Goal: Task Accomplishment & Management: Use online tool/utility

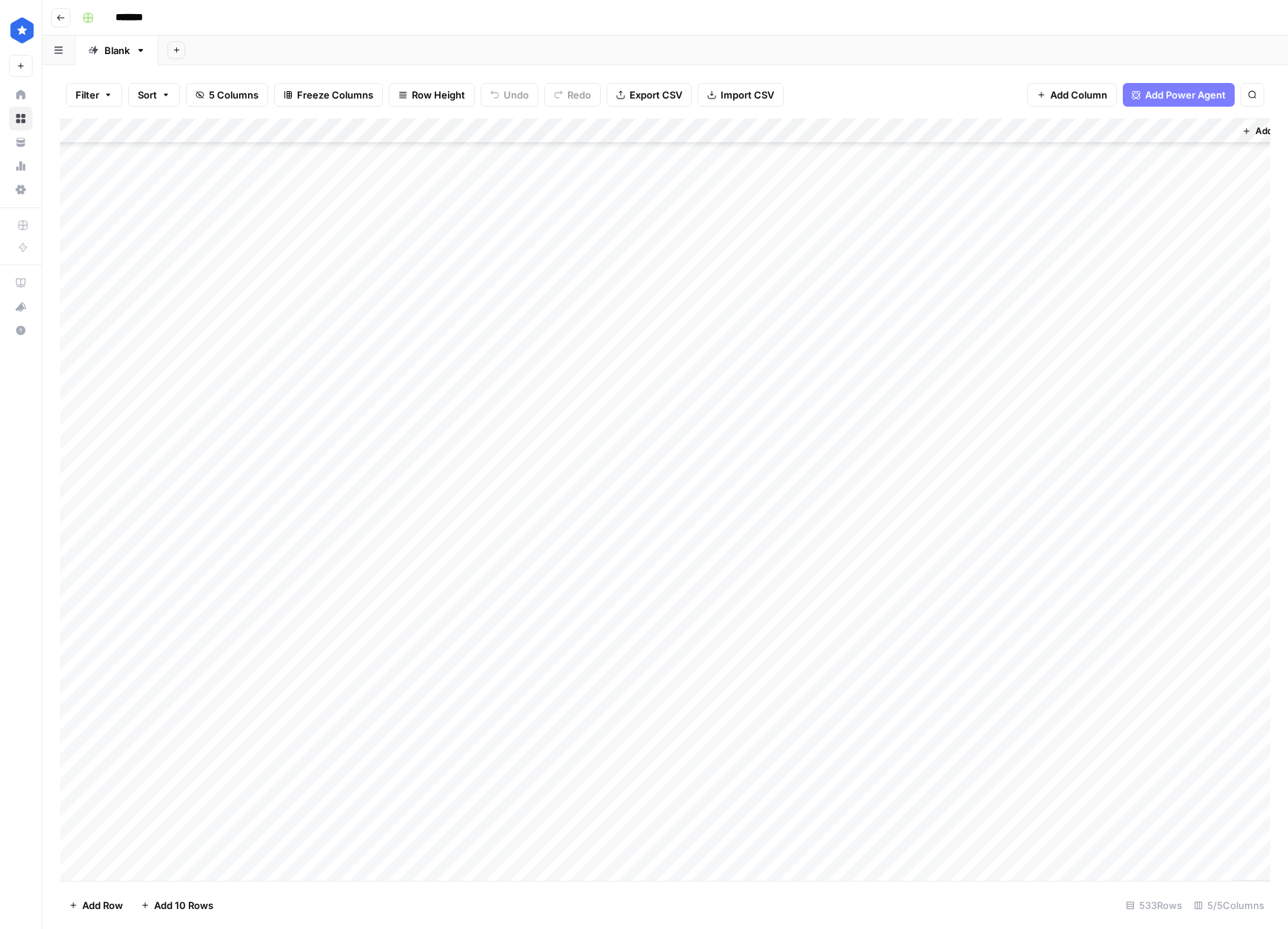
scroll to position [12706, 0]
drag, startPoint x: 174, startPoint y: 873, endPoint x: 189, endPoint y: 850, distance: 27.5
click at [174, 872] on div "Add Column" at bounding box center [665, 499] width 1210 height 762
type textarea "**********"
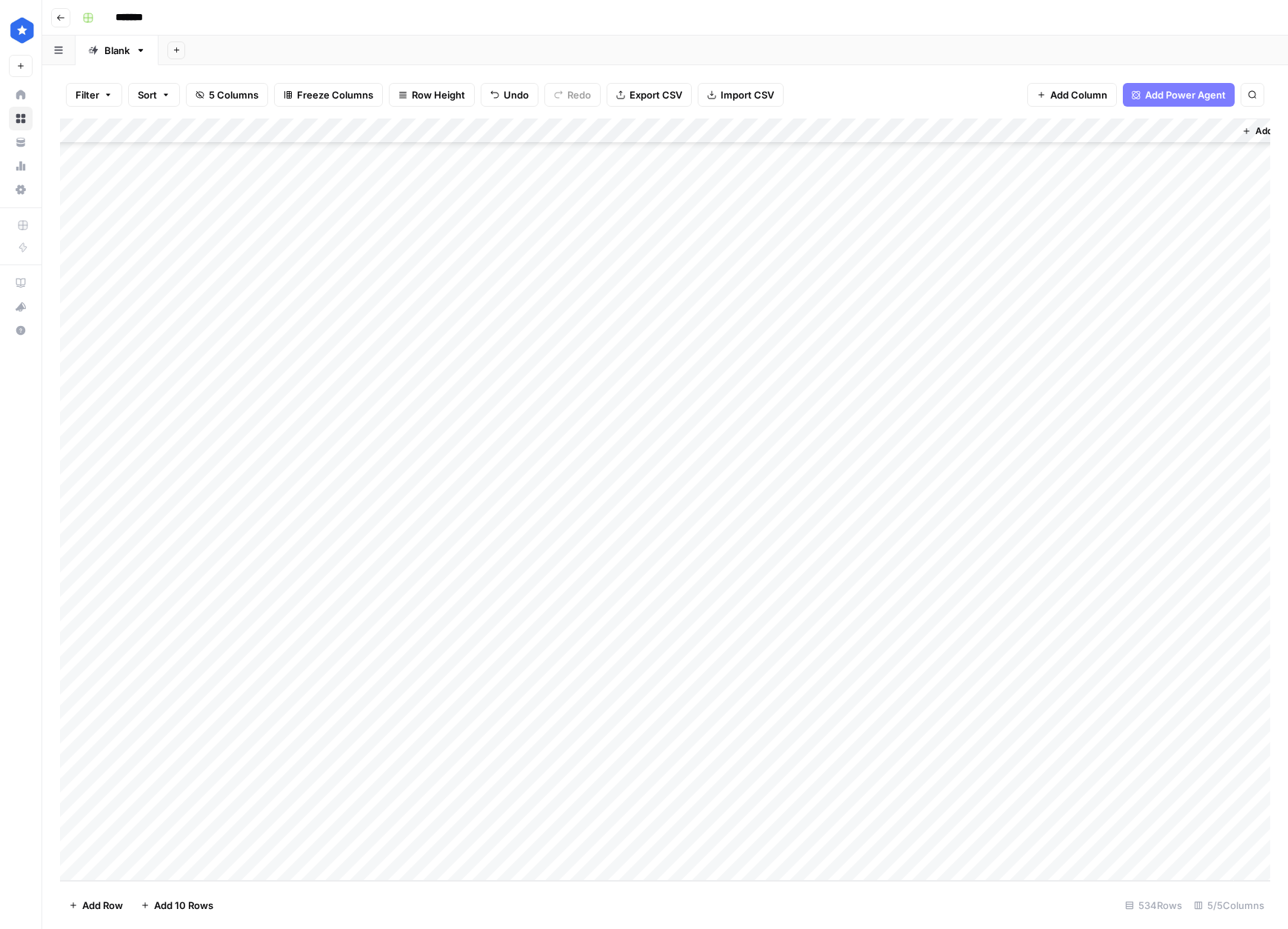
click at [180, 837] on div "Add Column" at bounding box center [665, 499] width 1210 height 762
click at [160, 864] on div "Add Column" at bounding box center [665, 499] width 1210 height 762
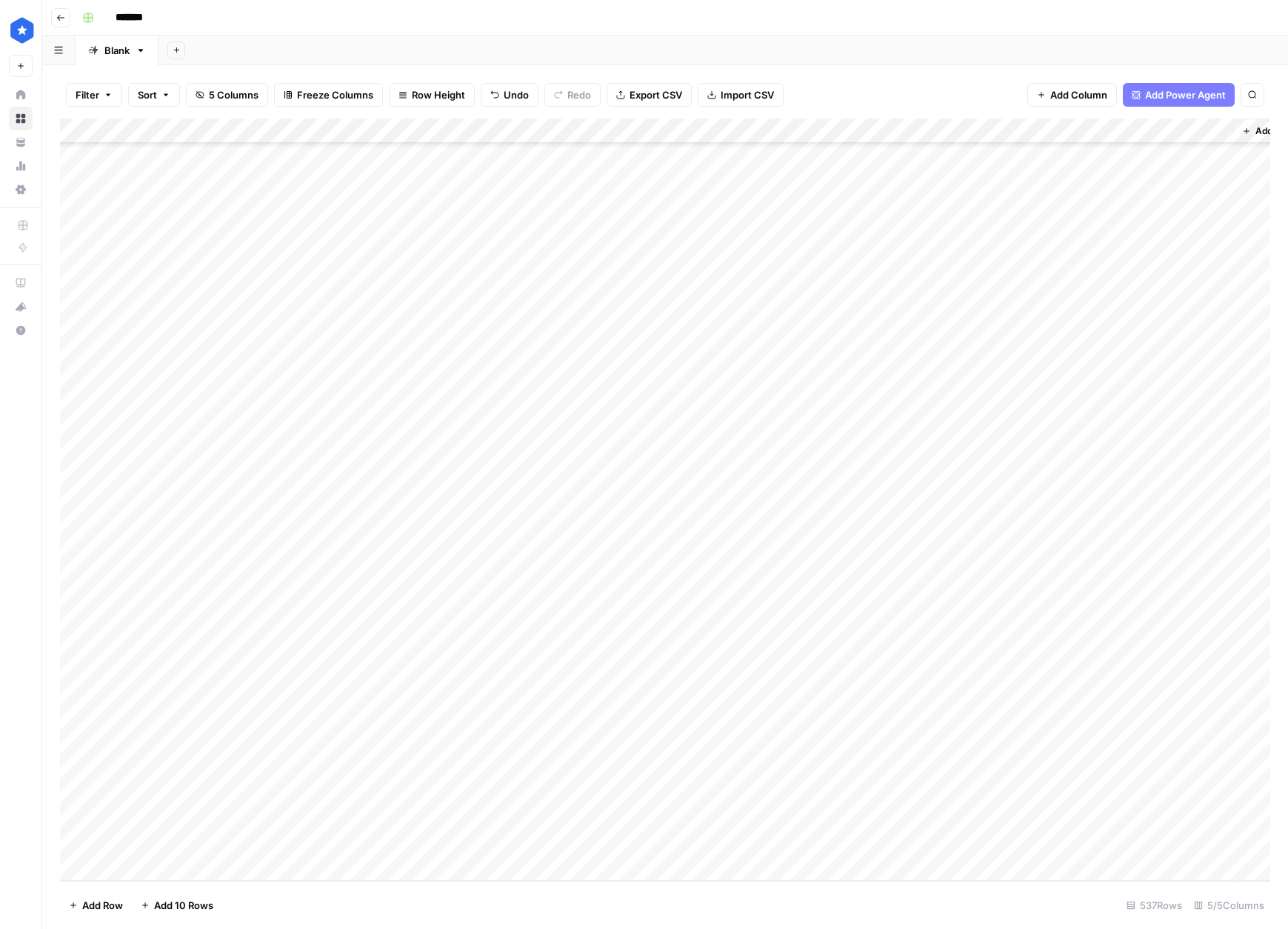
scroll to position [12831, 0]
click at [158, 738] on div "Add Column" at bounding box center [665, 499] width 1210 height 762
click at [191, 741] on button "button" at bounding box center [405, 742] width 589 height 26
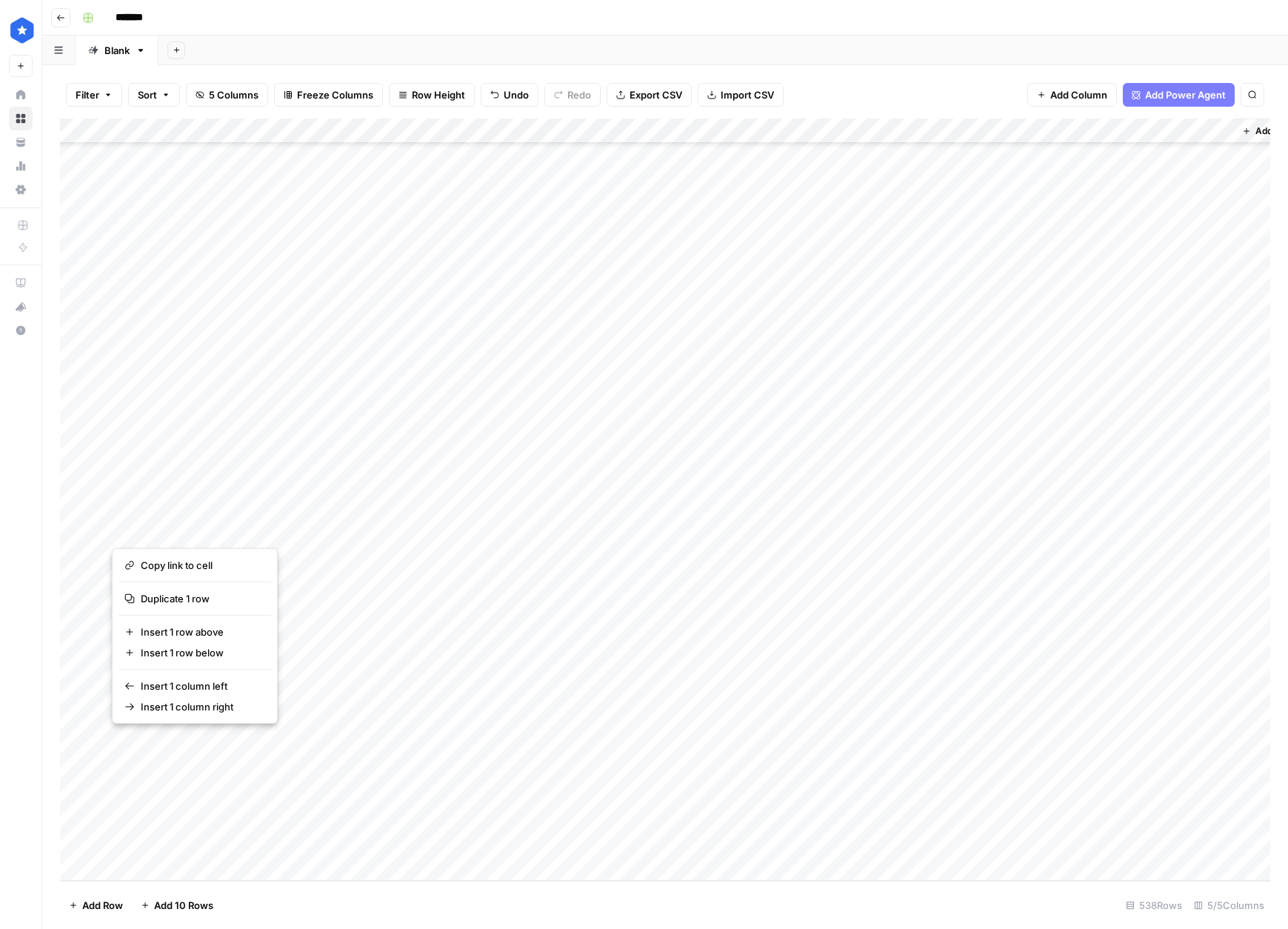
click at [191, 741] on button "button" at bounding box center [405, 742] width 589 height 26
click at [206, 744] on button "button" at bounding box center [405, 742] width 589 height 26
click at [482, 683] on div "Add Column" at bounding box center [665, 499] width 1210 height 762
drag, startPoint x: 462, startPoint y: 738, endPoint x: 478, endPoint y: 856, distance: 119.1
click at [478, 856] on div "Add Column" at bounding box center [665, 499] width 1210 height 762
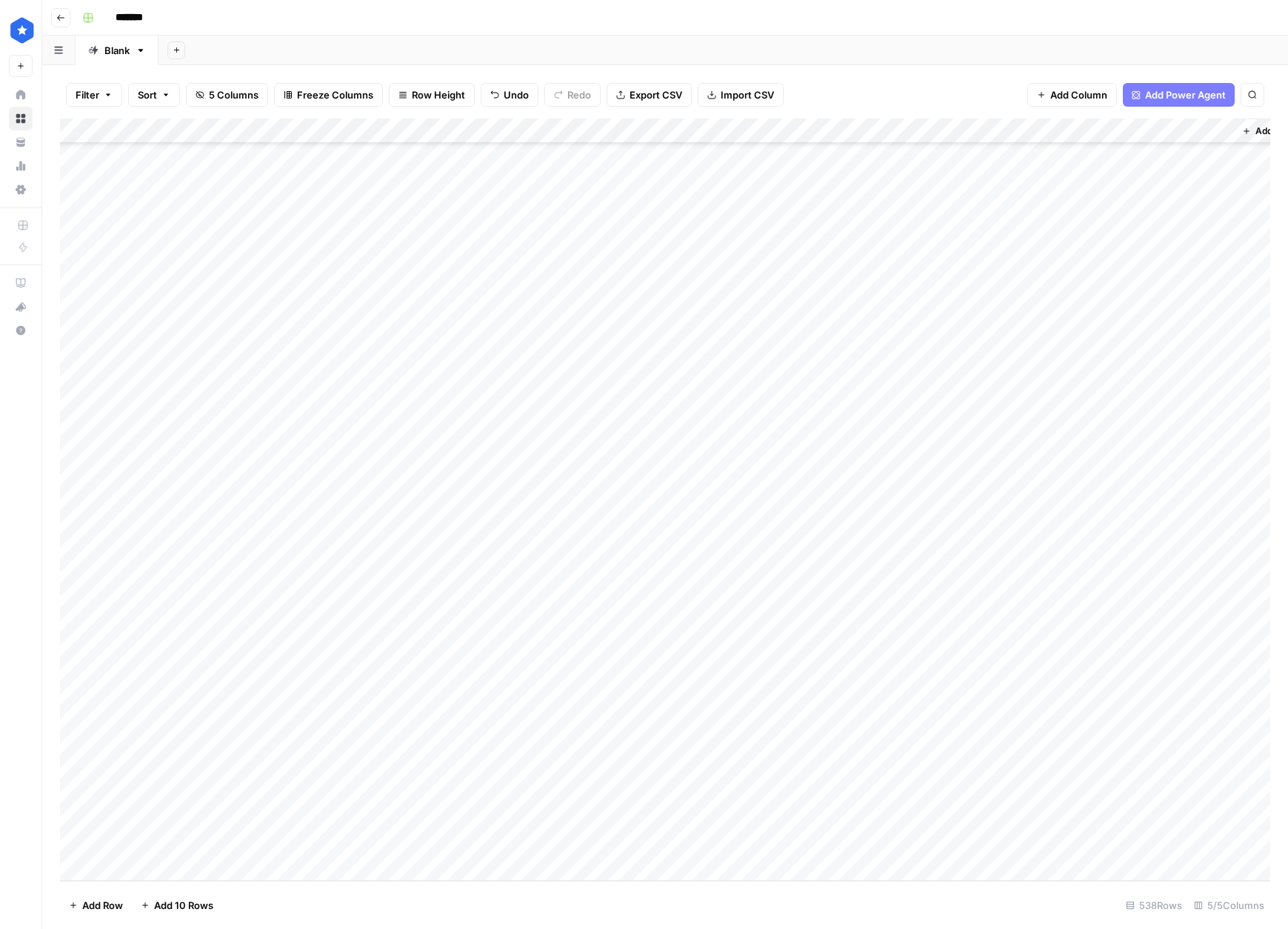
click at [778, 721] on div "Add Column" at bounding box center [665, 499] width 1210 height 762
drag, startPoint x: 777, startPoint y: 741, endPoint x: 774, endPoint y: 869, distance: 128.0
click at [774, 869] on div "Add Column" at bounding box center [665, 499] width 1210 height 762
click at [775, 768] on div "Add Column" at bounding box center [665, 499] width 1210 height 762
drag, startPoint x: 775, startPoint y: 794, endPoint x: 778, endPoint y: 840, distance: 46.1
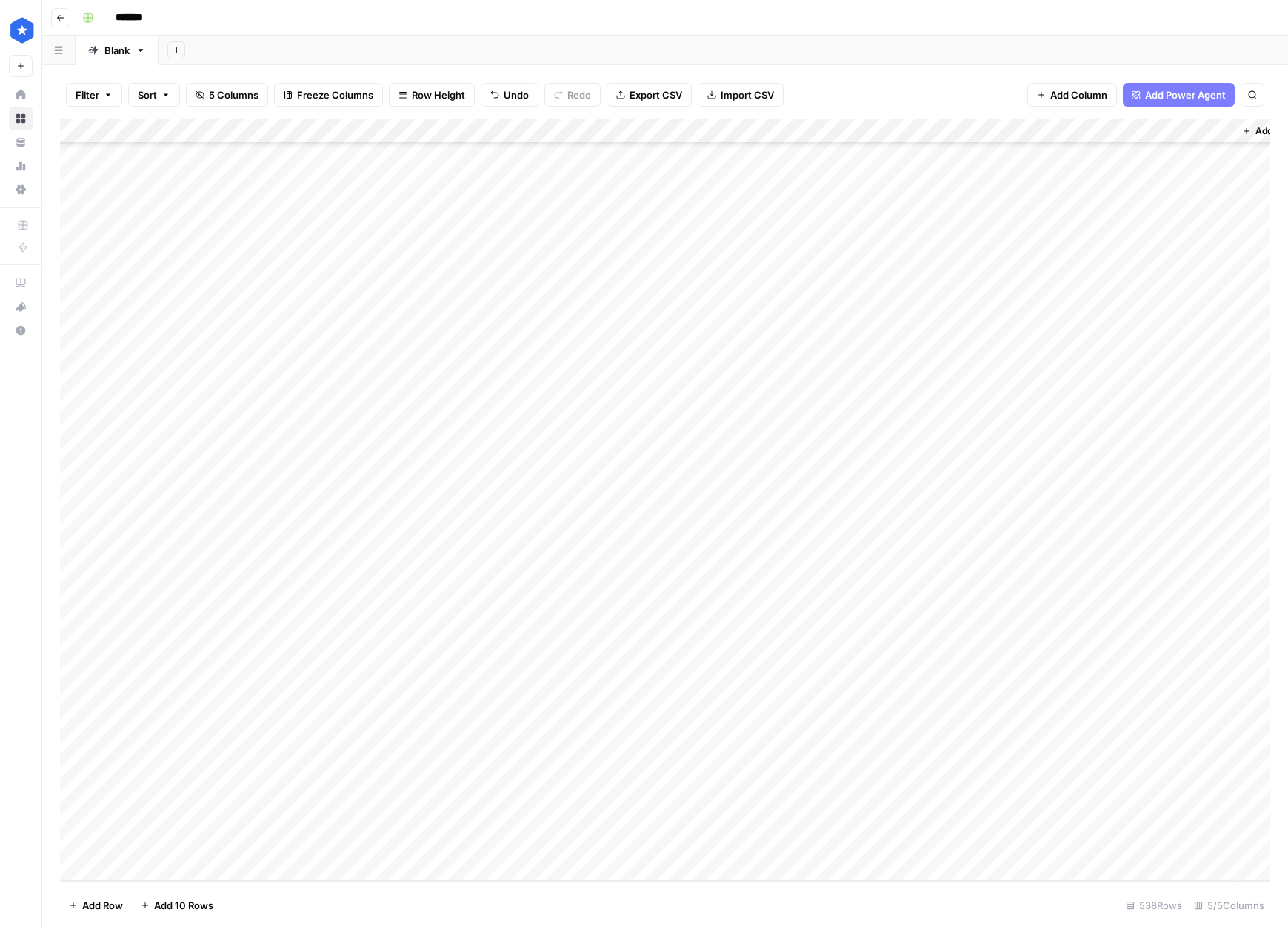
click at [778, 840] on div "Add Column" at bounding box center [665, 499] width 1210 height 762
click at [816, 761] on div "Add Column" at bounding box center [665, 499] width 1210 height 762
click at [820, 785] on div "Add Column" at bounding box center [665, 499] width 1210 height 762
drag, startPoint x: 830, startPoint y: 804, endPoint x: 825, endPoint y: 850, distance: 46.3
click at [825, 850] on div "Add Column" at bounding box center [665, 499] width 1210 height 762
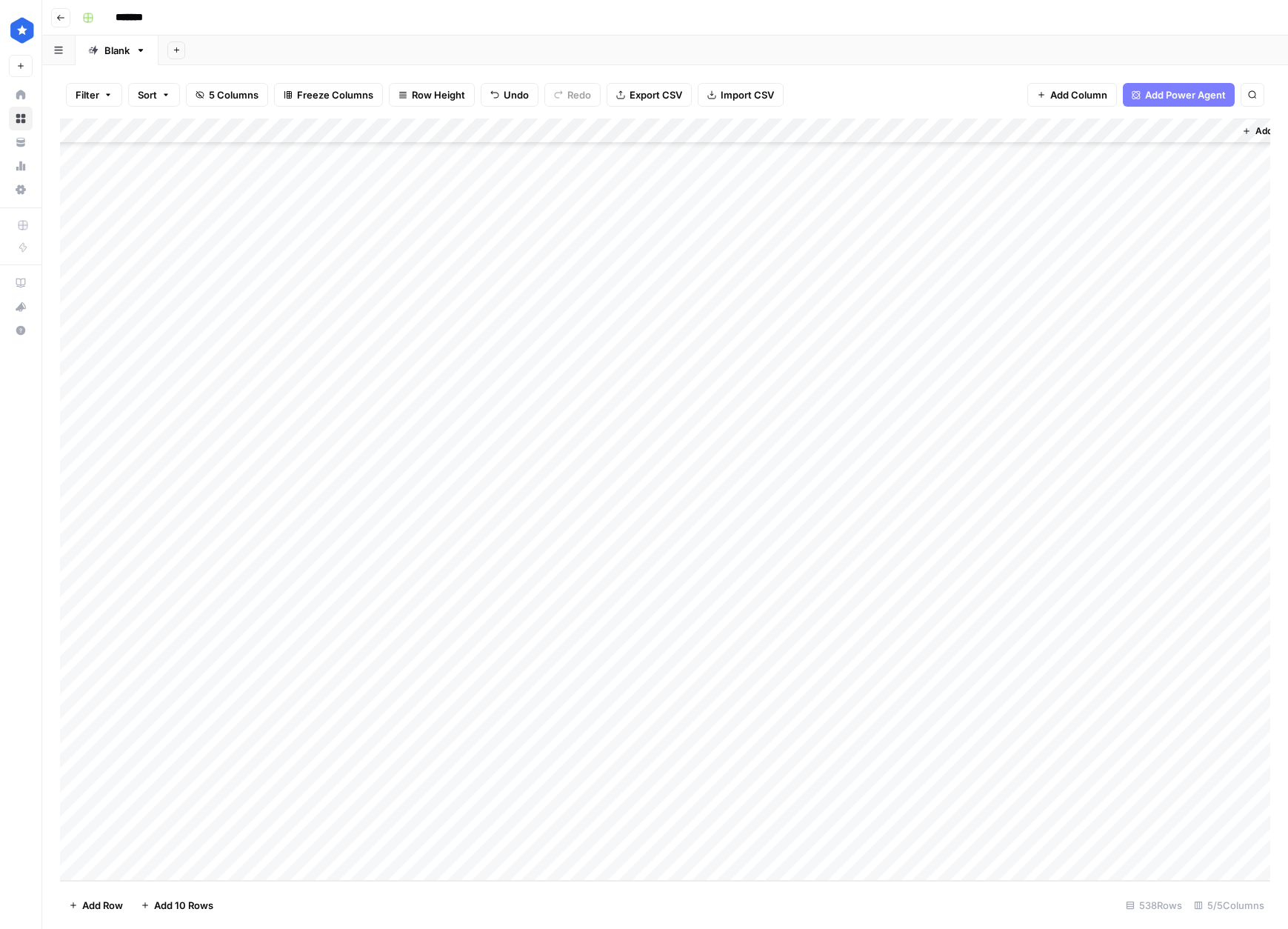
click at [851, 745] on div "Add Column" at bounding box center [665, 499] width 1210 height 762
click at [846, 766] on div "Add Column" at bounding box center [665, 499] width 1210 height 762
click at [848, 794] on div "Add Column" at bounding box center [665, 499] width 1210 height 762
click at [850, 819] on div "Add Column" at bounding box center [665, 499] width 1210 height 762
click at [857, 845] on div "Add Column" at bounding box center [665, 499] width 1210 height 762
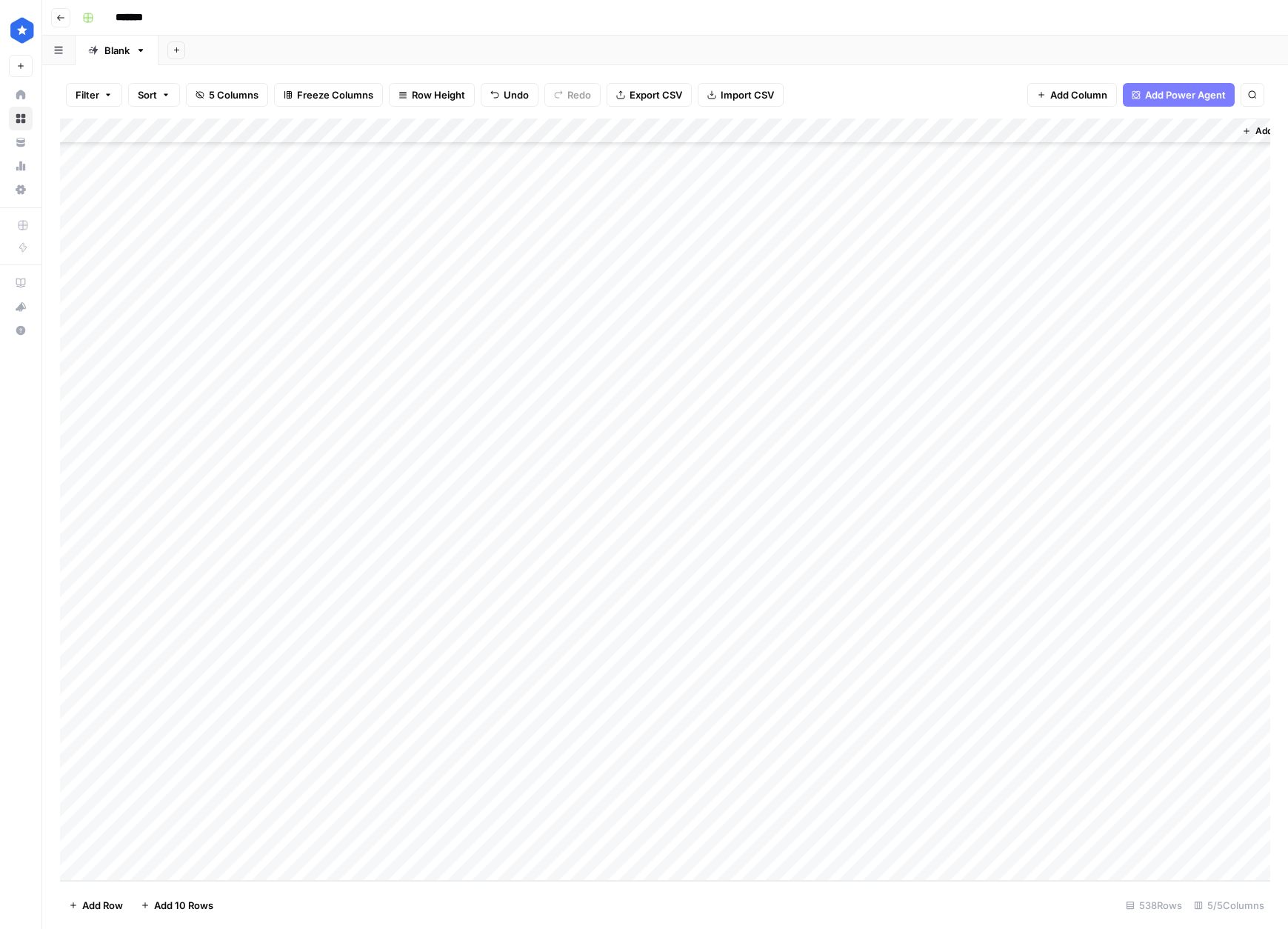
drag, startPoint x: 337, startPoint y: 840, endPoint x: 300, endPoint y: 744, distance: 102.9
click at [300, 744] on div "Add Column" at bounding box center [665, 499] width 1210 height 762
drag, startPoint x: 1047, startPoint y: 731, endPoint x: 1053, endPoint y: 848, distance: 117.2
click at [1053, 848] on div "Add Column" at bounding box center [665, 499] width 1210 height 762
click at [1044, 737] on div "Add Column" at bounding box center [665, 499] width 1210 height 762
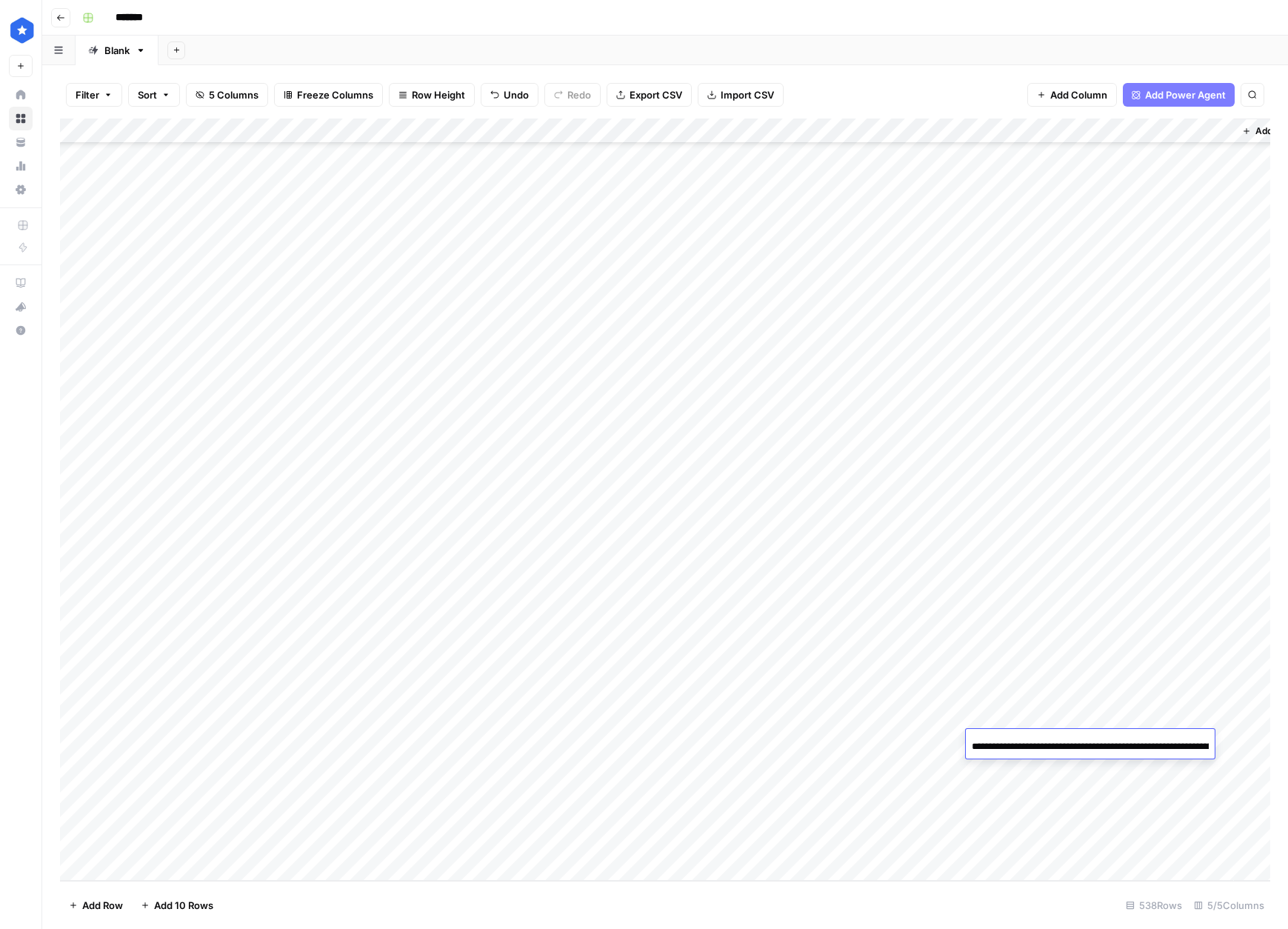
scroll to position [0, 209]
click at [1024, 801] on div "Add Column" at bounding box center [665, 499] width 1210 height 762
click at [1083, 741] on div "Add Column" at bounding box center [665, 499] width 1210 height 762
click at [180, 869] on div "Add Column" at bounding box center [665, 499] width 1210 height 762
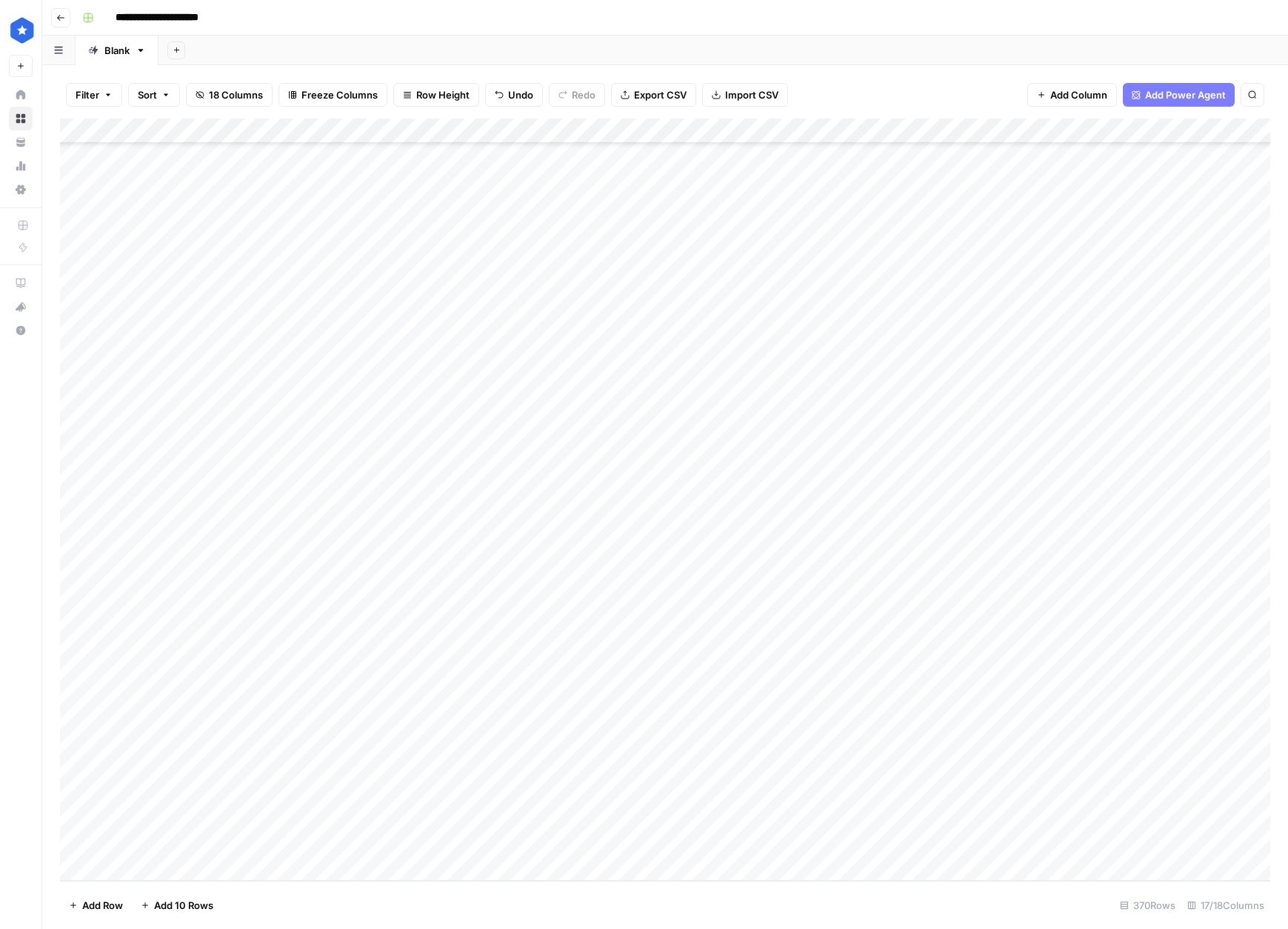
click at [180, 869] on div "Add Column" at bounding box center [665, 499] width 1210 height 762
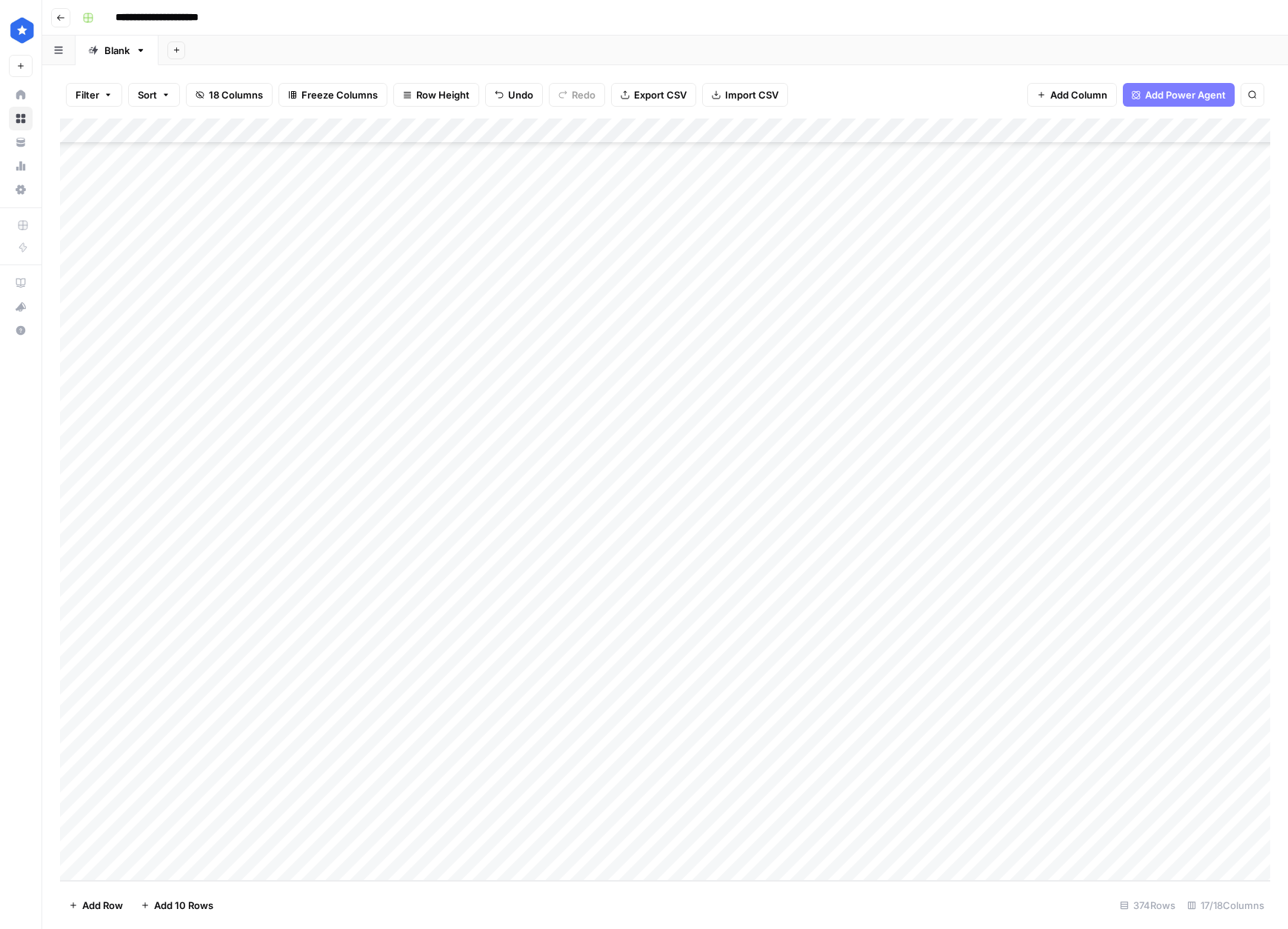
click at [191, 738] on div "Add Column" at bounding box center [665, 499] width 1210 height 762
click at [250, 741] on div "Add Column" at bounding box center [665, 499] width 1210 height 762
click at [226, 805] on div "Add Column" at bounding box center [665, 499] width 1210 height 762
drag, startPoint x: 262, startPoint y: 742, endPoint x: 266, endPoint y: 866, distance: 124.1
click at [266, 866] on div "Add Column" at bounding box center [665, 499] width 1210 height 762
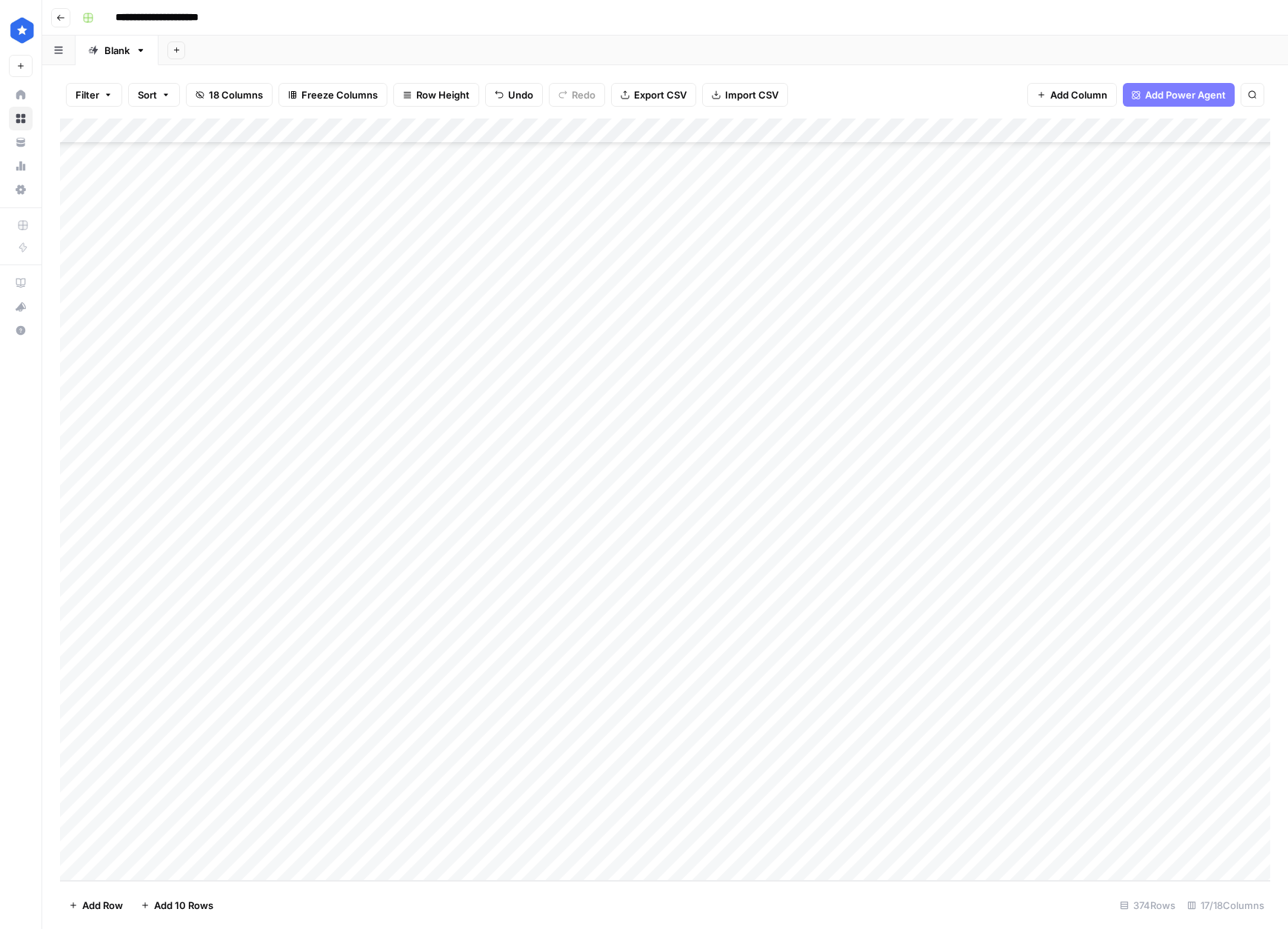
click at [464, 568] on div "Add Column" at bounding box center [665, 499] width 1210 height 762
drag, startPoint x: 245, startPoint y: 743, endPoint x: 244, endPoint y: 856, distance: 113.0
click at [244, 856] on div "Add Column" at bounding box center [665, 499] width 1210 height 762
click at [616, 689] on div "Add Column" at bounding box center [665, 499] width 1210 height 762
click at [618, 693] on div "Add Column" at bounding box center [665, 499] width 1210 height 762
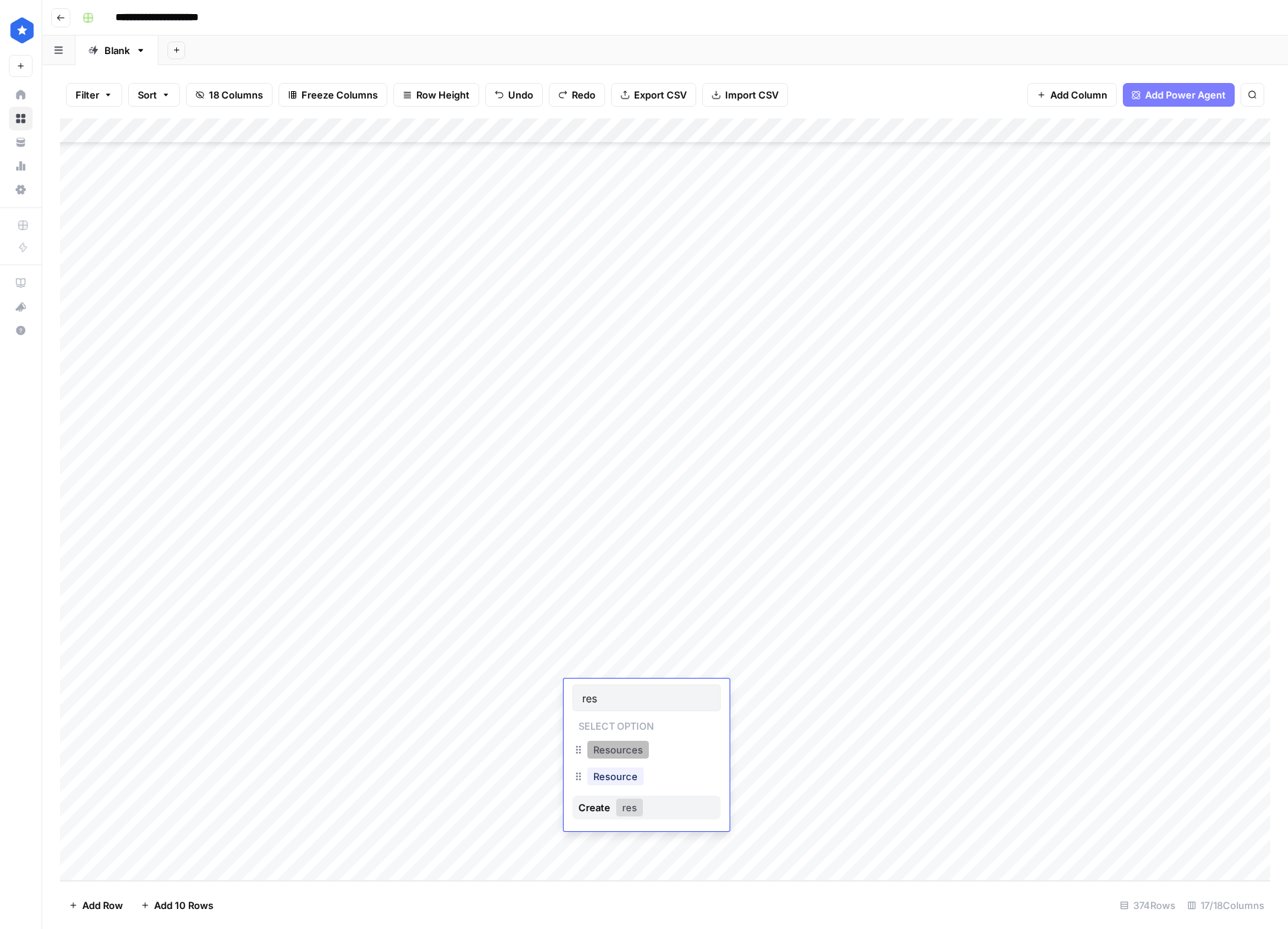
type input "res"
click at [620, 747] on button "Resources" at bounding box center [618, 750] width 61 height 17
click at [622, 719] on div "Add Column" at bounding box center [665, 499] width 1210 height 762
type input "gui"
drag, startPoint x: 622, startPoint y: 769, endPoint x: 600, endPoint y: 763, distance: 22.8
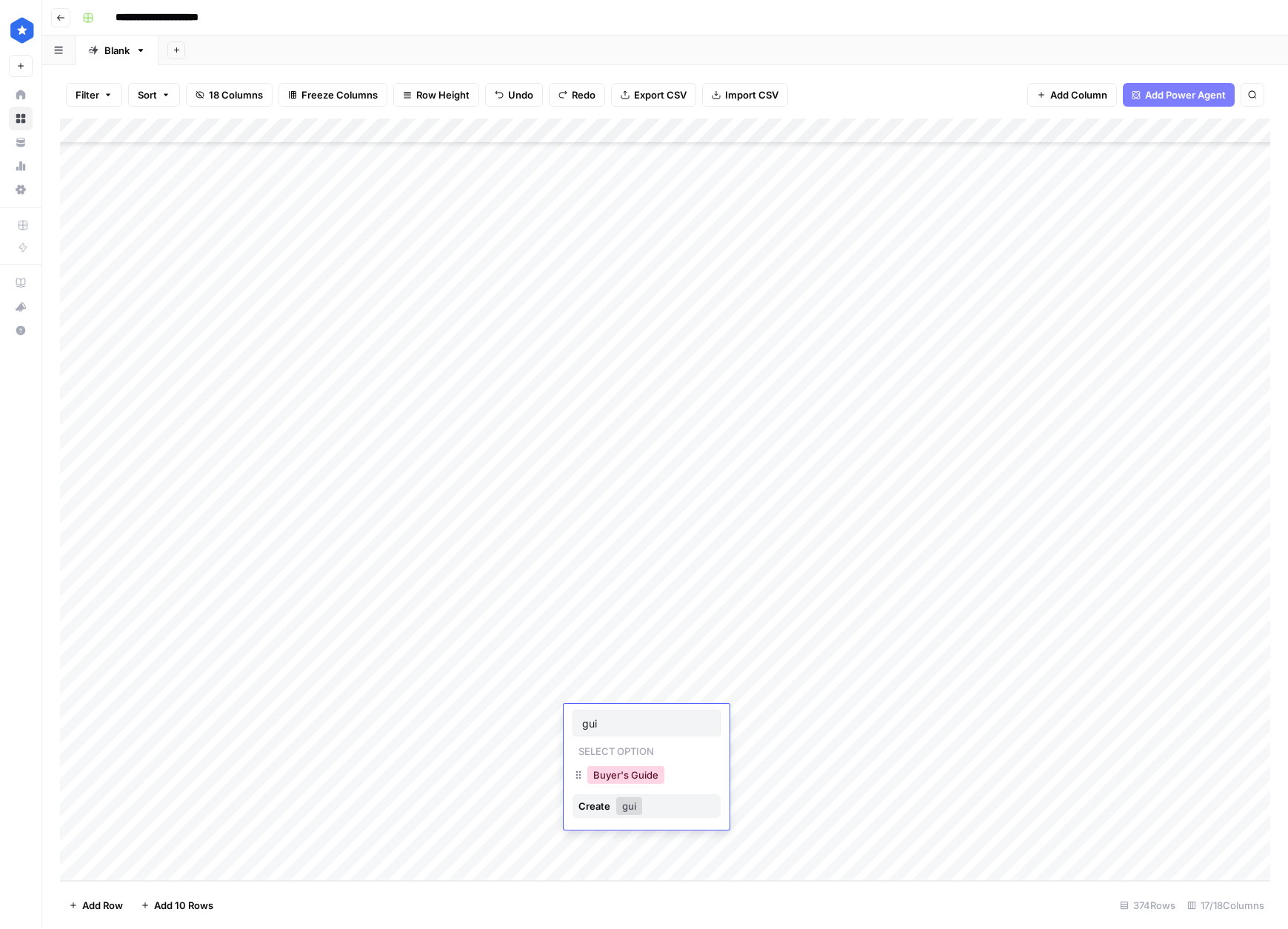
click at [622, 768] on button "Buyer's Guide" at bounding box center [626, 775] width 77 height 17
click at [378, 714] on div "Add Column" at bounding box center [665, 499] width 1210 height 762
drag, startPoint x: 390, startPoint y: 750, endPoint x: 400, endPoint y: 846, distance: 96.5
click at [400, 846] on div "Add Column" at bounding box center [665, 499] width 1210 height 762
click at [631, 683] on div "Add Column" at bounding box center [665, 499] width 1210 height 762
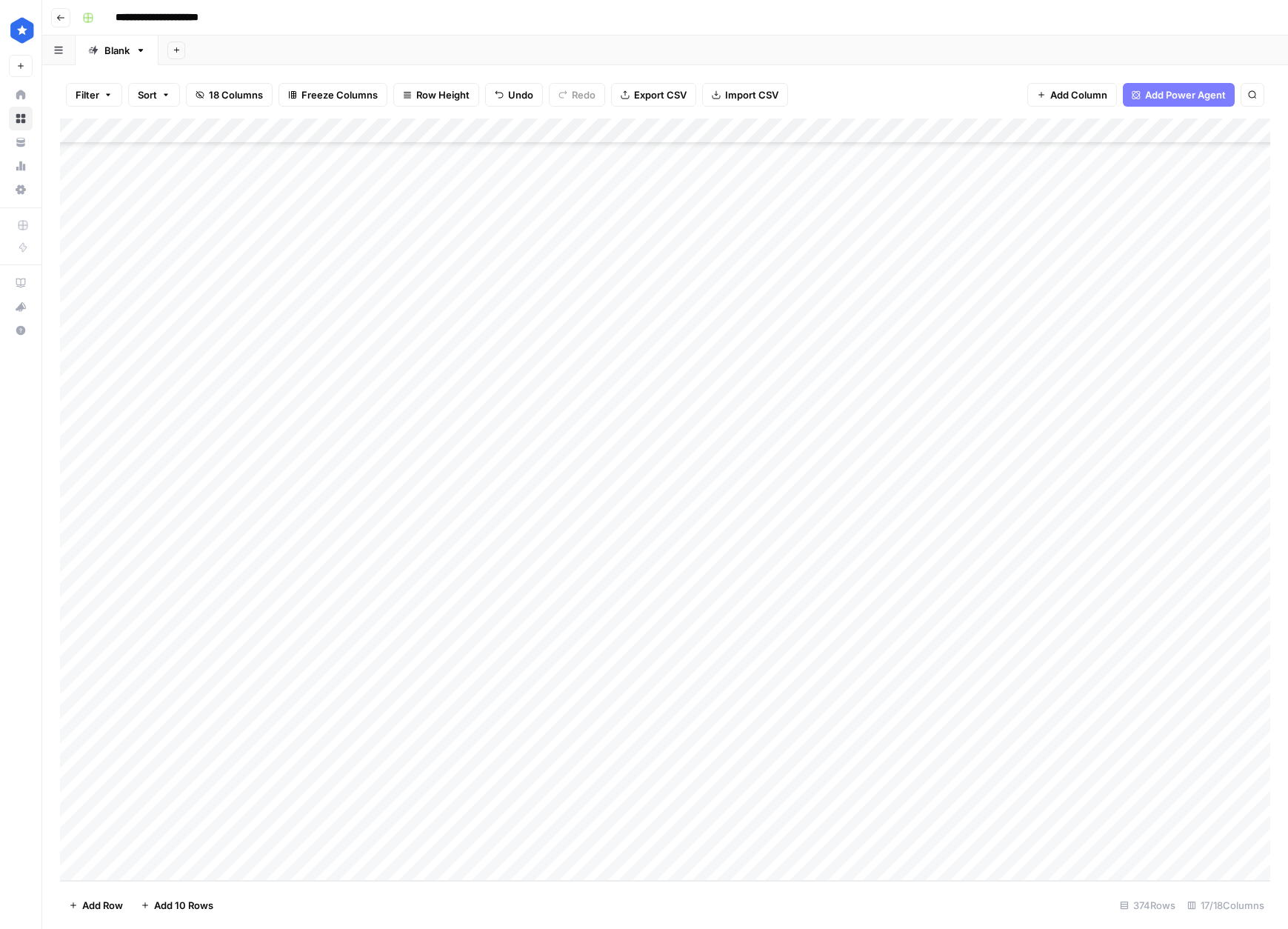
drag, startPoint x: 683, startPoint y: 741, endPoint x: 681, endPoint y: 845, distance: 104.0
click at [680, 846] on div "Add Column" at bounding box center [665, 499] width 1210 height 762
click at [688, 746] on div "Add Column" at bounding box center [665, 499] width 1210 height 762
click at [782, 753] on div "Add Column" at bounding box center [665, 499] width 1210 height 762
click at [660, 752] on div "Add Column" at bounding box center [665, 499] width 1210 height 762
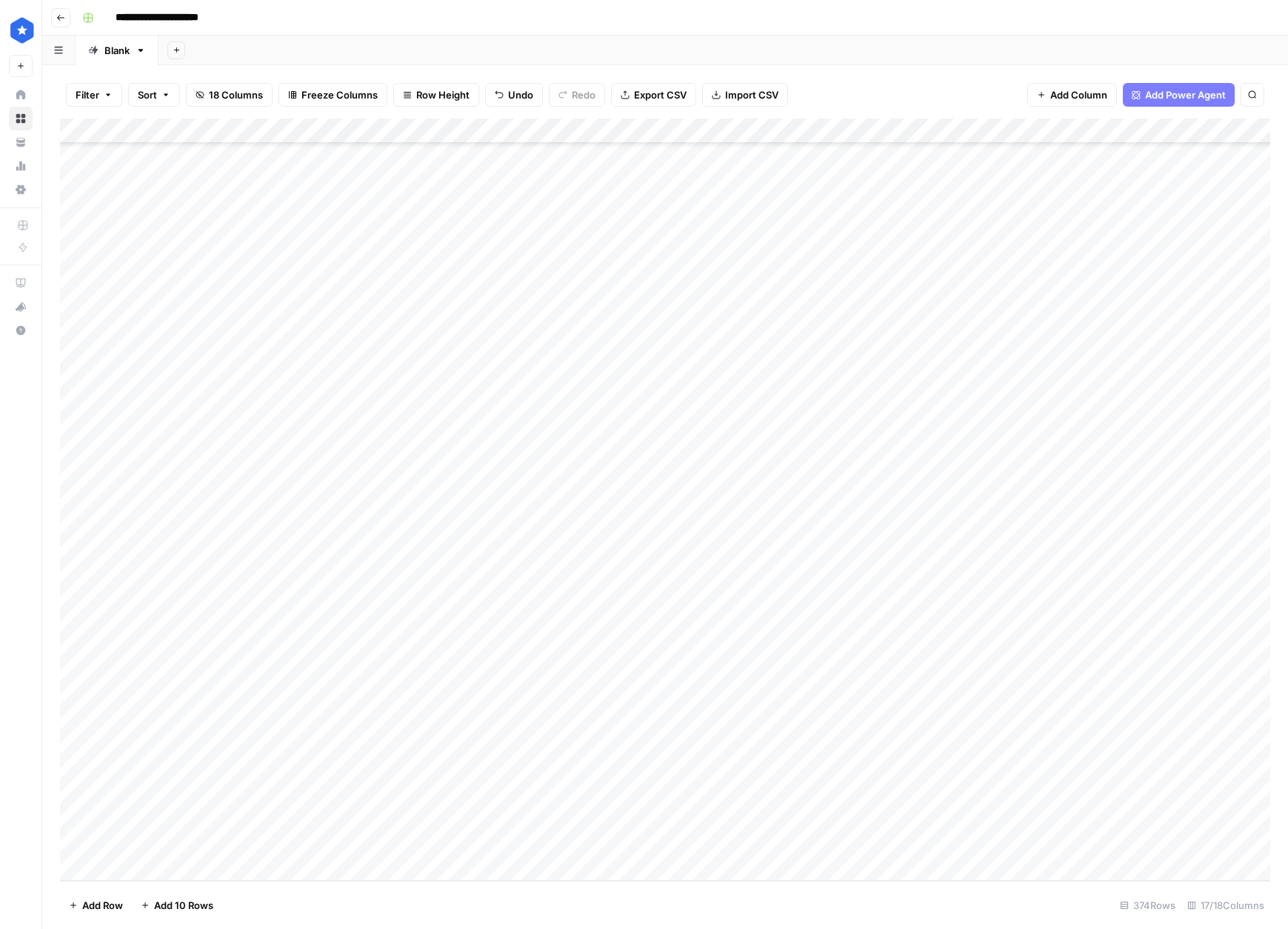
drag, startPoint x: 694, startPoint y: 753, endPoint x: 682, endPoint y: 840, distance: 87.8
click at [682, 840] on div "Add Column" at bounding box center [665, 499] width 1210 height 762
drag, startPoint x: 752, startPoint y: 750, endPoint x: 757, endPoint y: 848, distance: 98.1
click at [757, 848] on div "Add Column" at bounding box center [665, 499] width 1210 height 762
click at [980, 736] on div "Add Column" at bounding box center [665, 499] width 1210 height 762
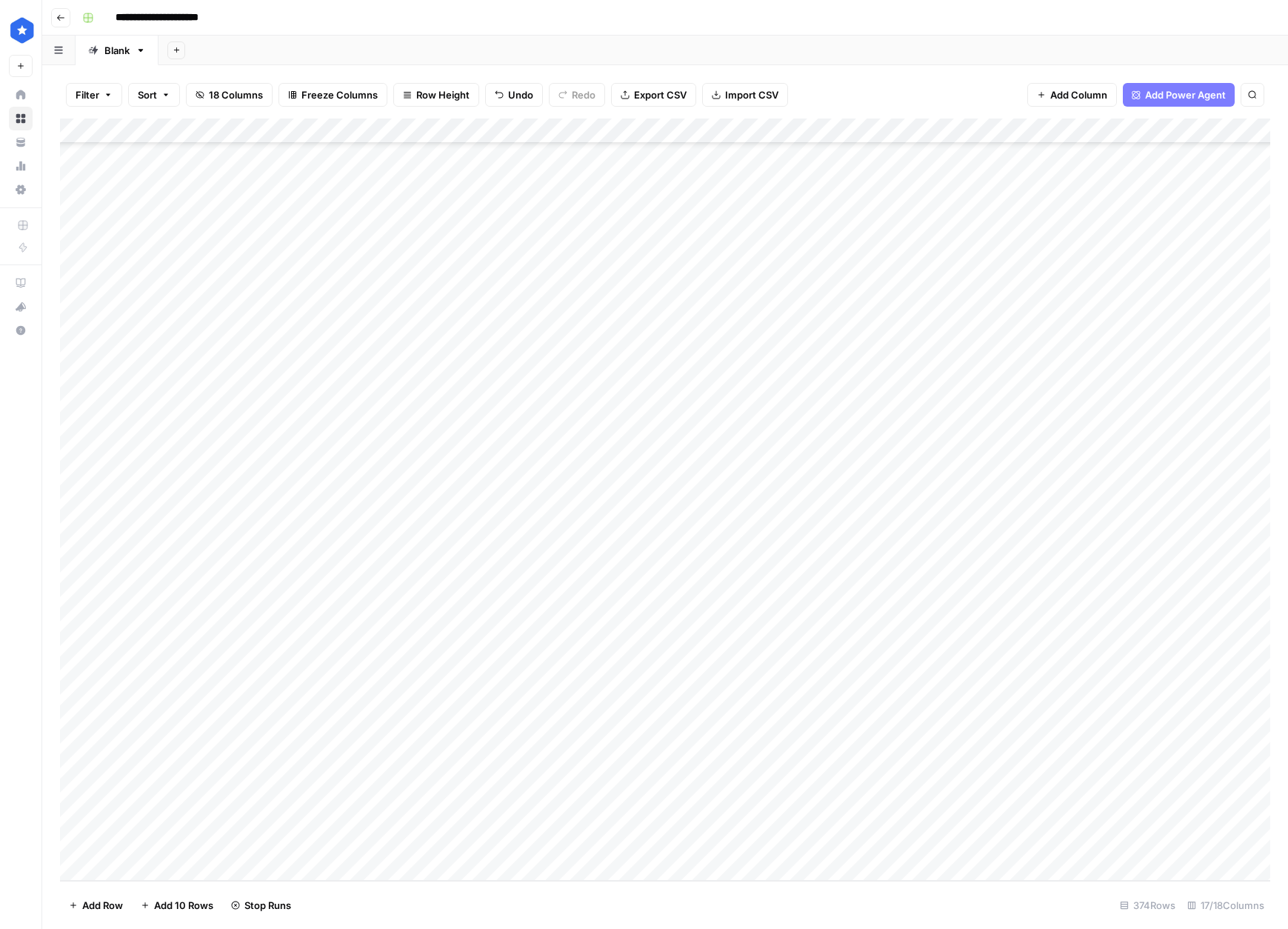
click at [981, 768] on div "Add Column" at bounding box center [665, 499] width 1210 height 762
click at [985, 788] on div "Add Column" at bounding box center [665, 499] width 1210 height 762
click at [985, 810] on div "Add Column" at bounding box center [665, 499] width 1210 height 762
click at [986, 840] on div "Add Column" at bounding box center [665, 499] width 1210 height 762
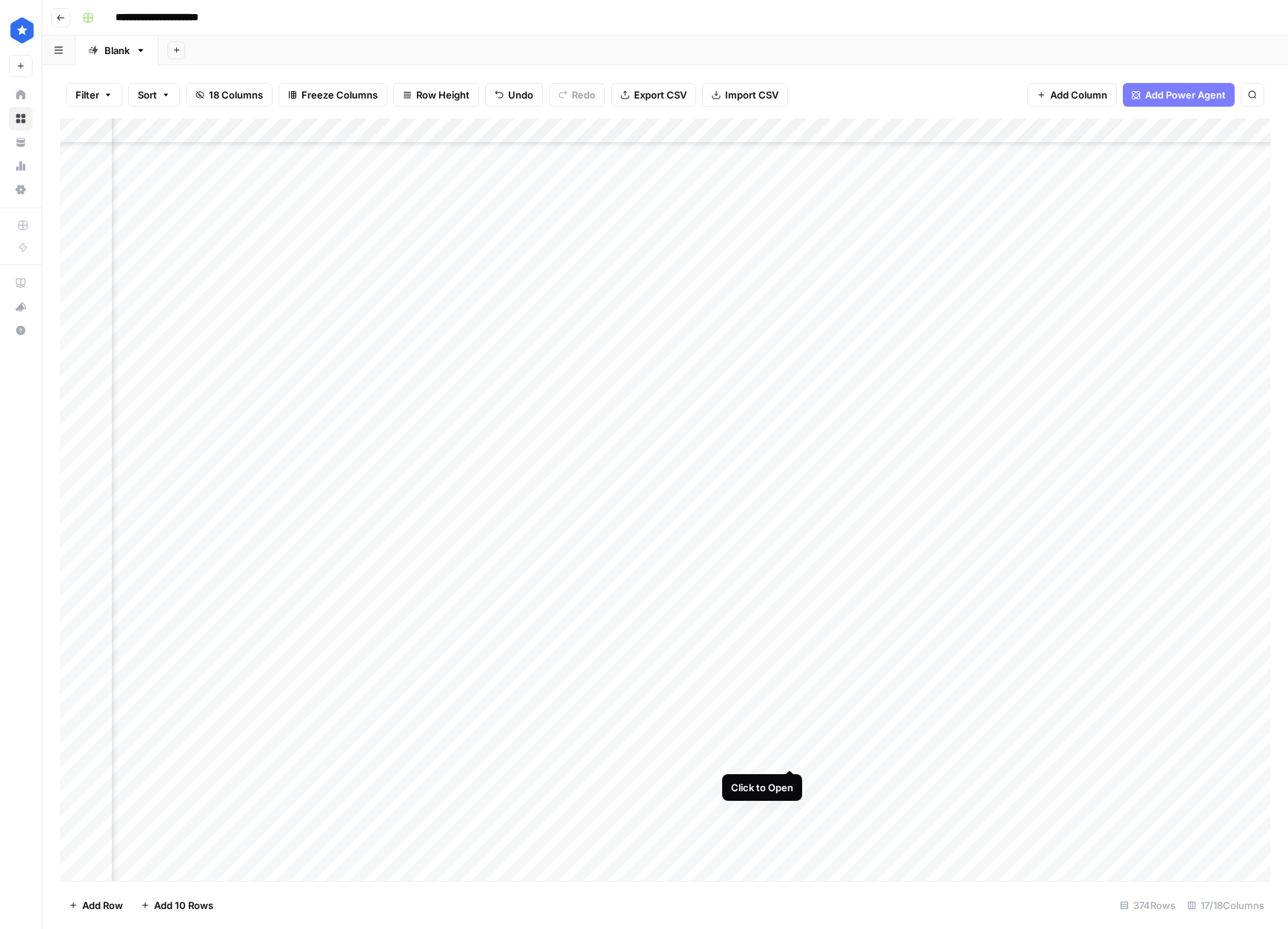
click at [789, 751] on div "Add Column" at bounding box center [665, 499] width 1210 height 762
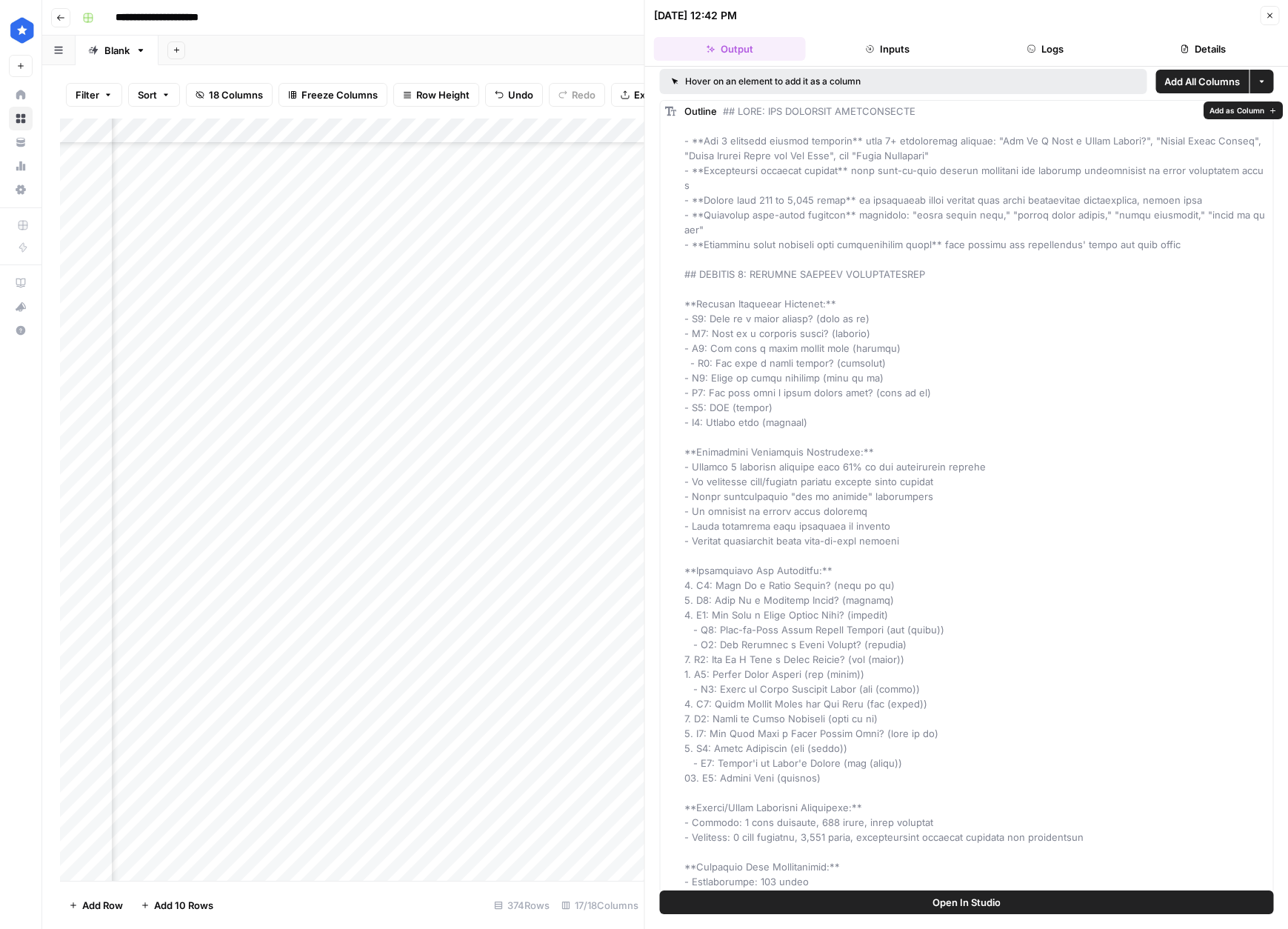
scroll to position [6, 0]
click at [486, 600] on div "Add Column" at bounding box center [352, 499] width 584 height 762
click at [1276, 14] on button "Close" at bounding box center [1270, 16] width 19 height 19
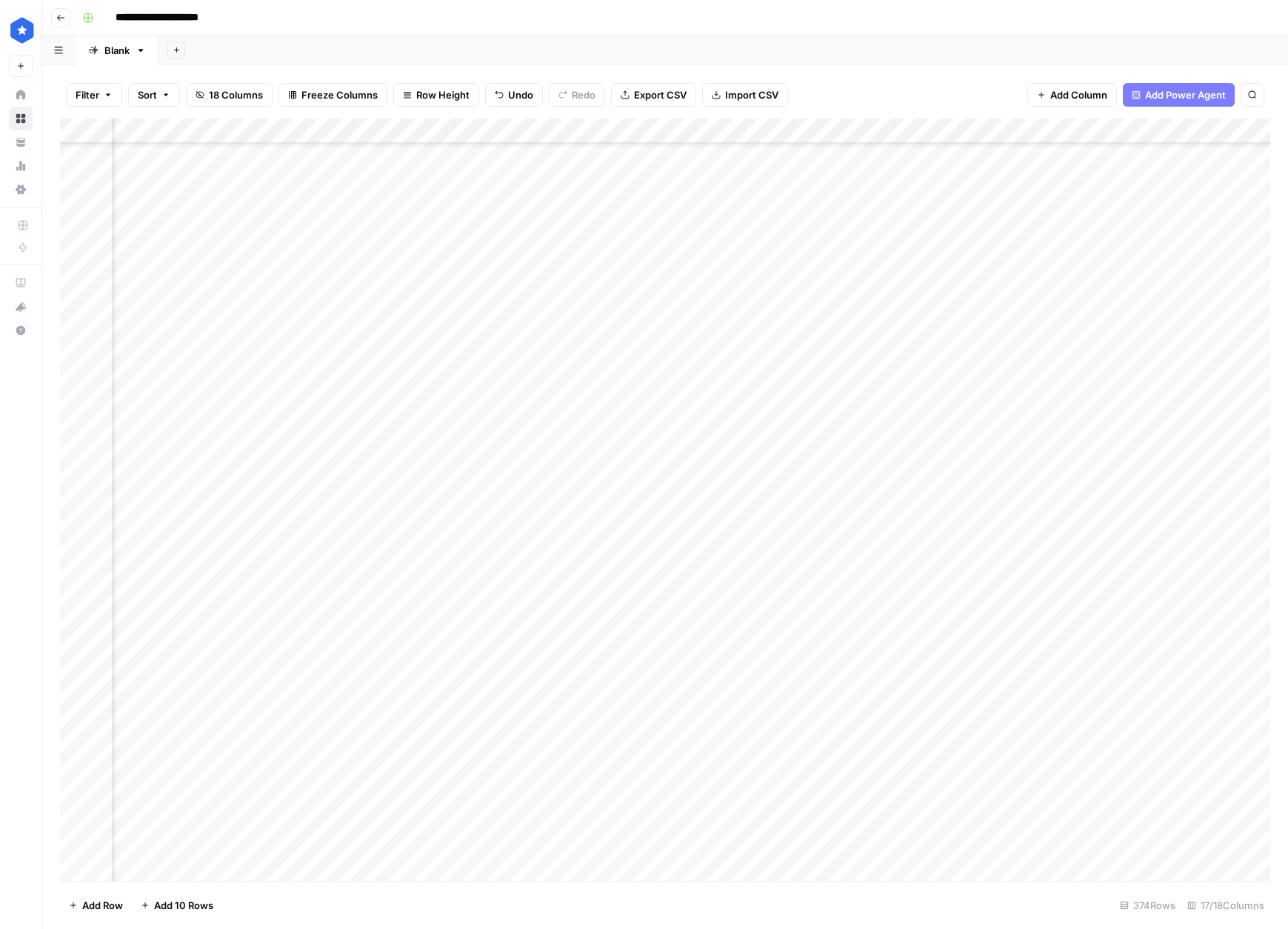
scroll to position [8697, 273]
drag, startPoint x: 956, startPoint y: 748, endPoint x: 956, endPoint y: 854, distance: 106.0
click at [956, 854] on div "Add Column" at bounding box center [665, 499] width 1210 height 762
